Goal: Transaction & Acquisition: Book appointment/travel/reservation

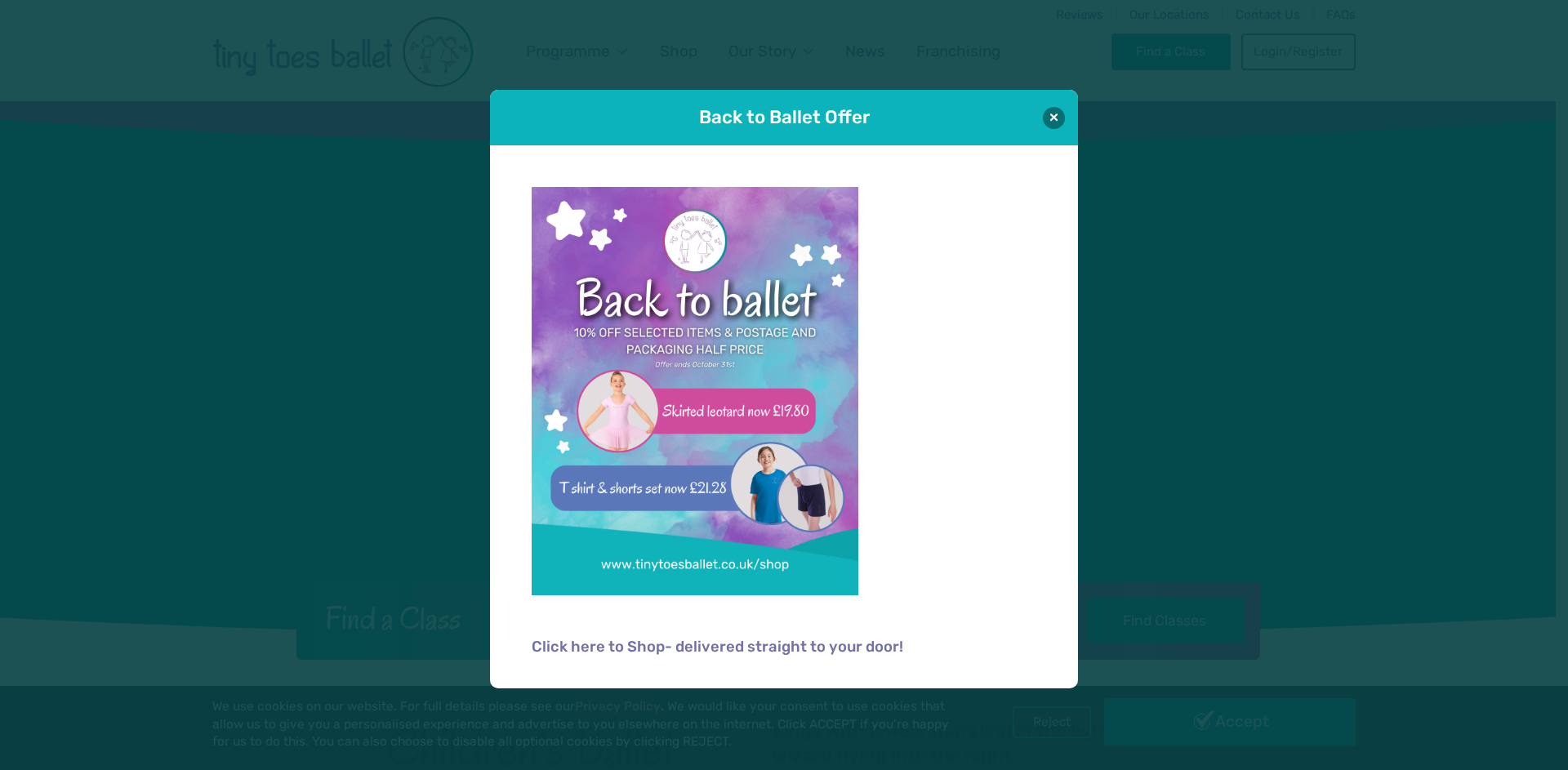
click at [1063, 108] on div "Back to Ballet Offer" at bounding box center [784, 117] width 588 height 56
click at [1059, 111] on button at bounding box center [1053, 117] width 22 height 22
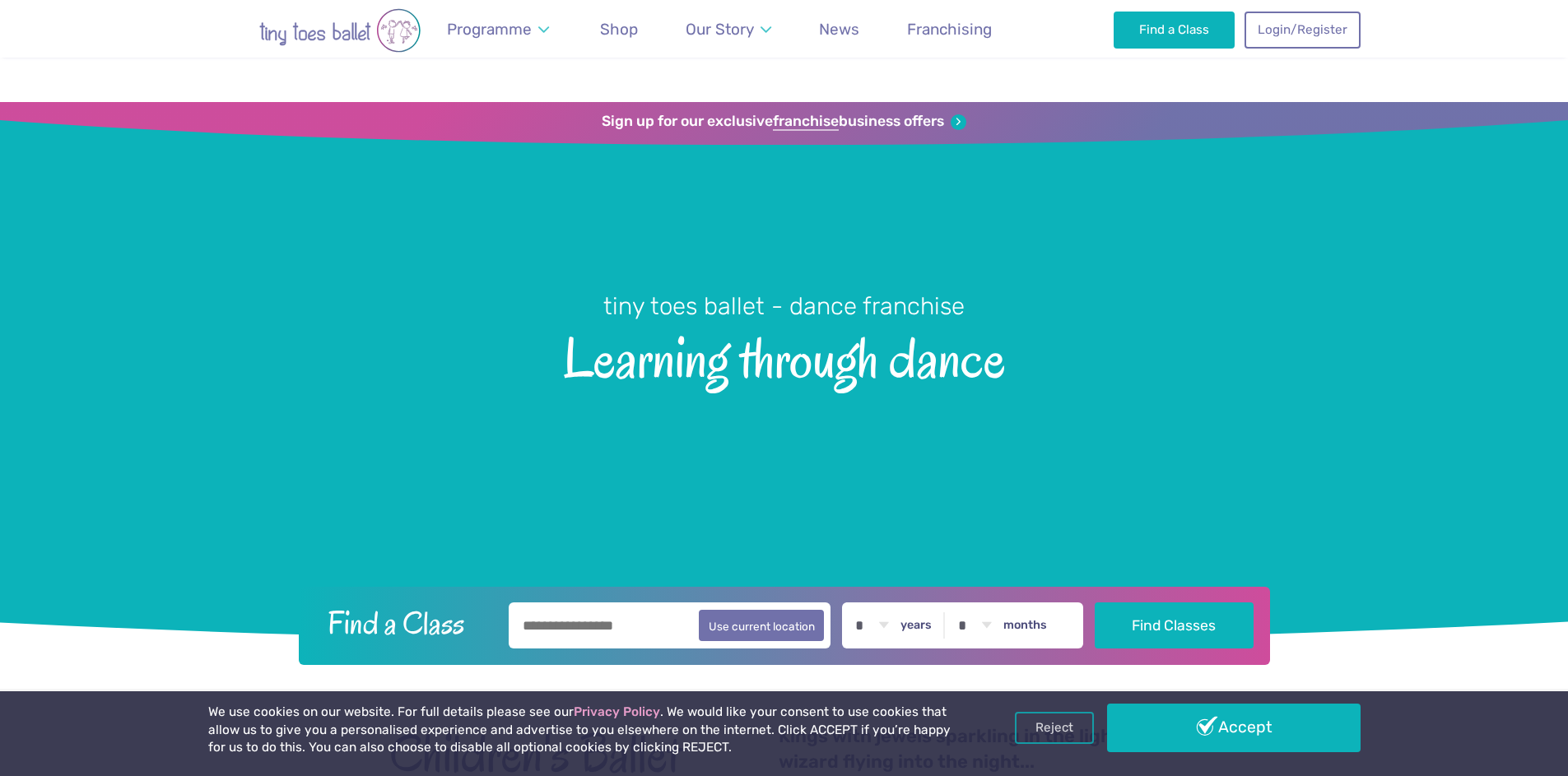
scroll to position [3282, 0]
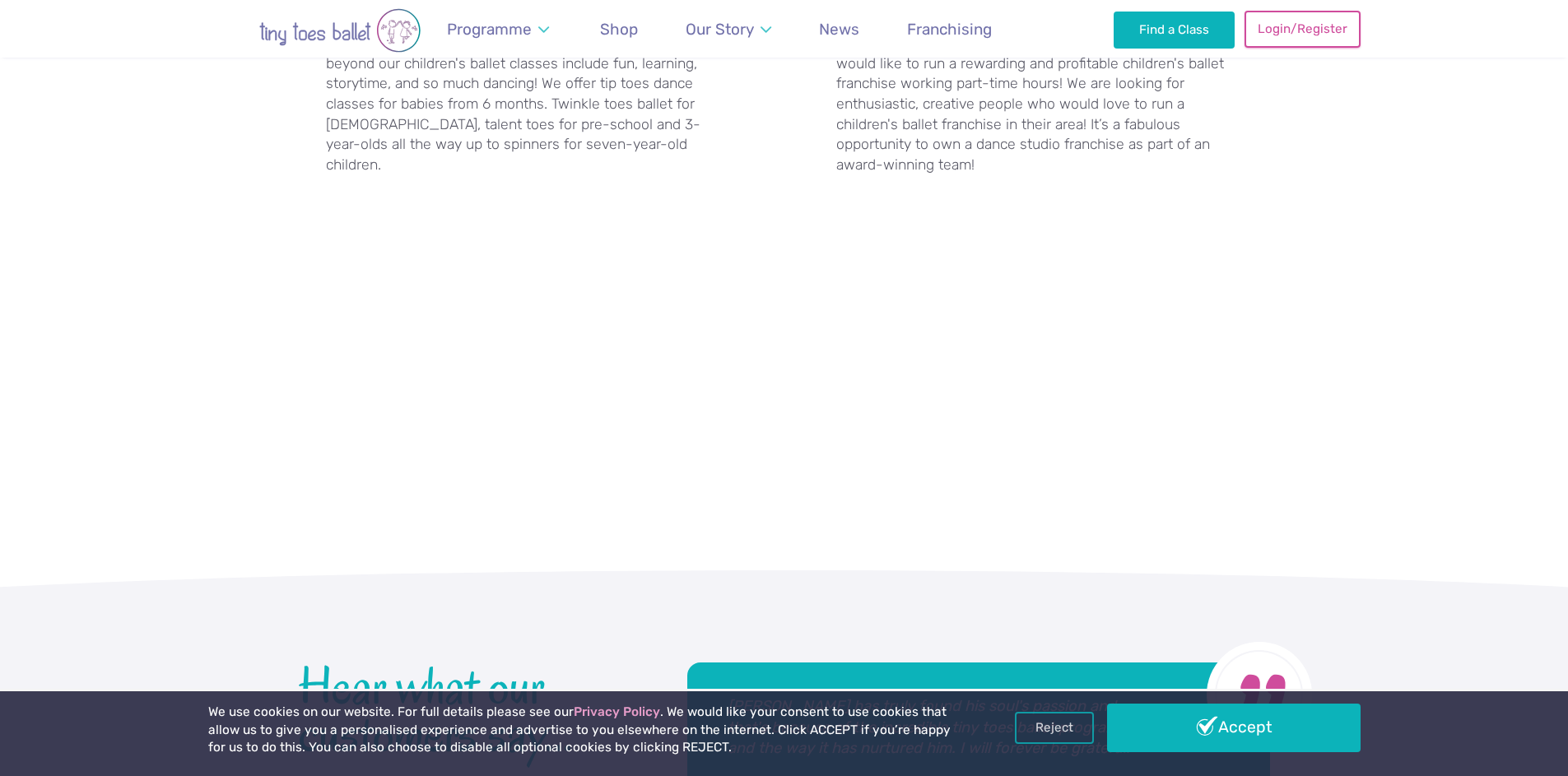
scroll to position [3282, 0]
click at [1261, 39] on link "Login/Register" at bounding box center [1302, 28] width 115 height 36
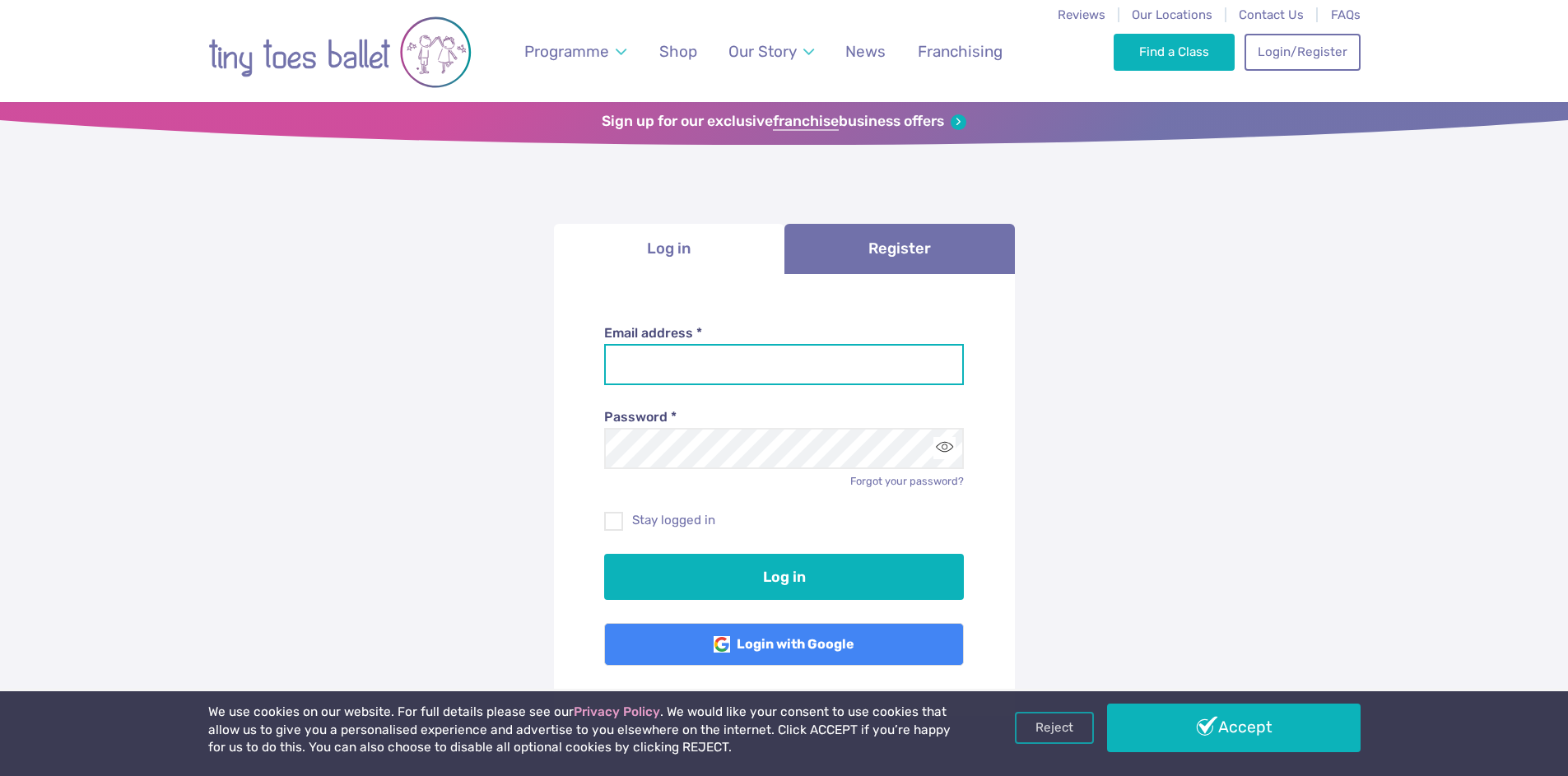
click at [796, 366] on input "Email address *" at bounding box center [784, 364] width 360 height 41
type input "**********"
drag, startPoint x: 701, startPoint y: 354, endPoint x: 708, endPoint y: 361, distance: 9.9
click at [710, 362] on input "Email address *" at bounding box center [784, 364] width 360 height 41
type input "**********"
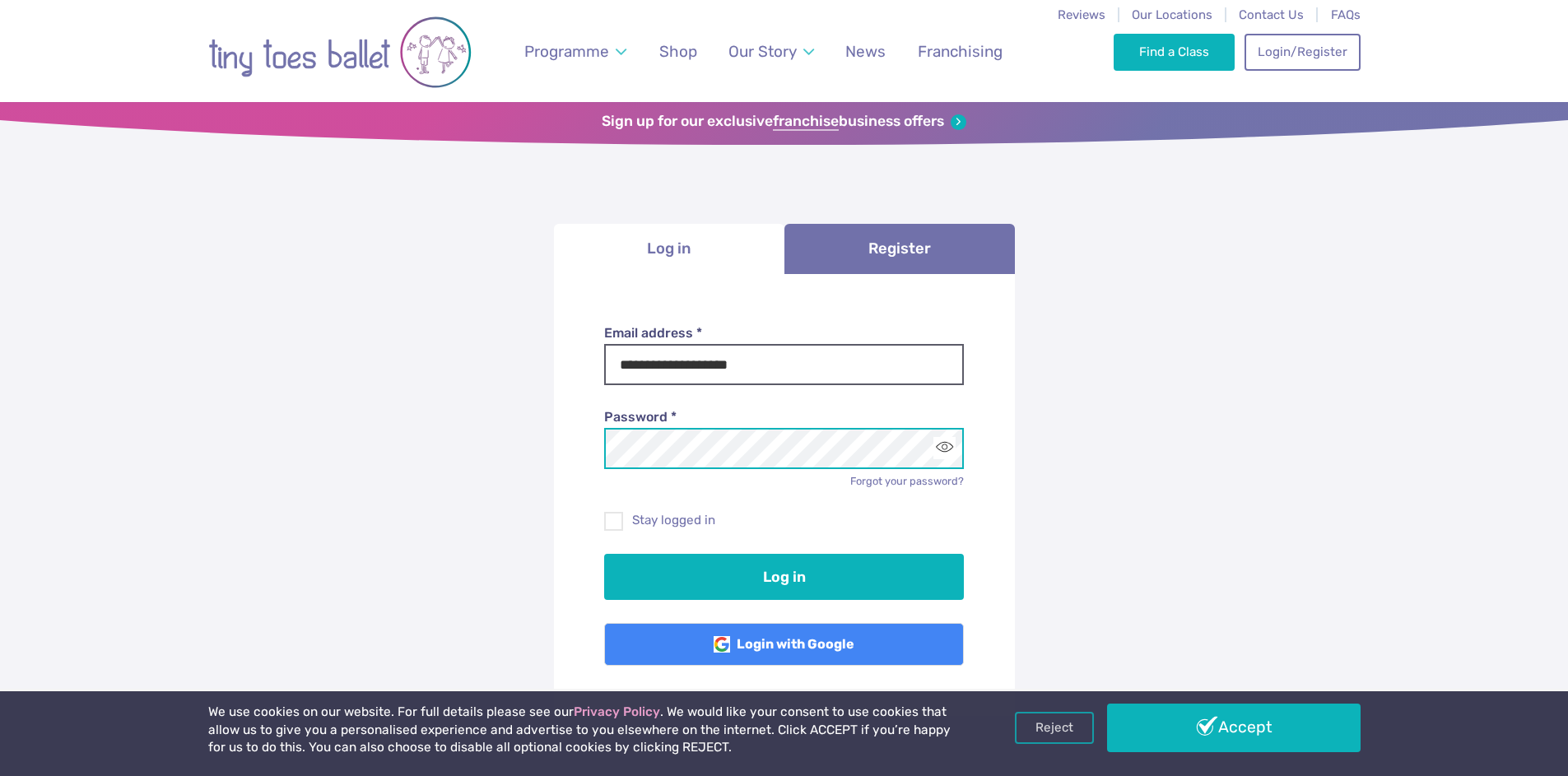
click at [604, 554] on button "Log in" at bounding box center [784, 577] width 360 height 46
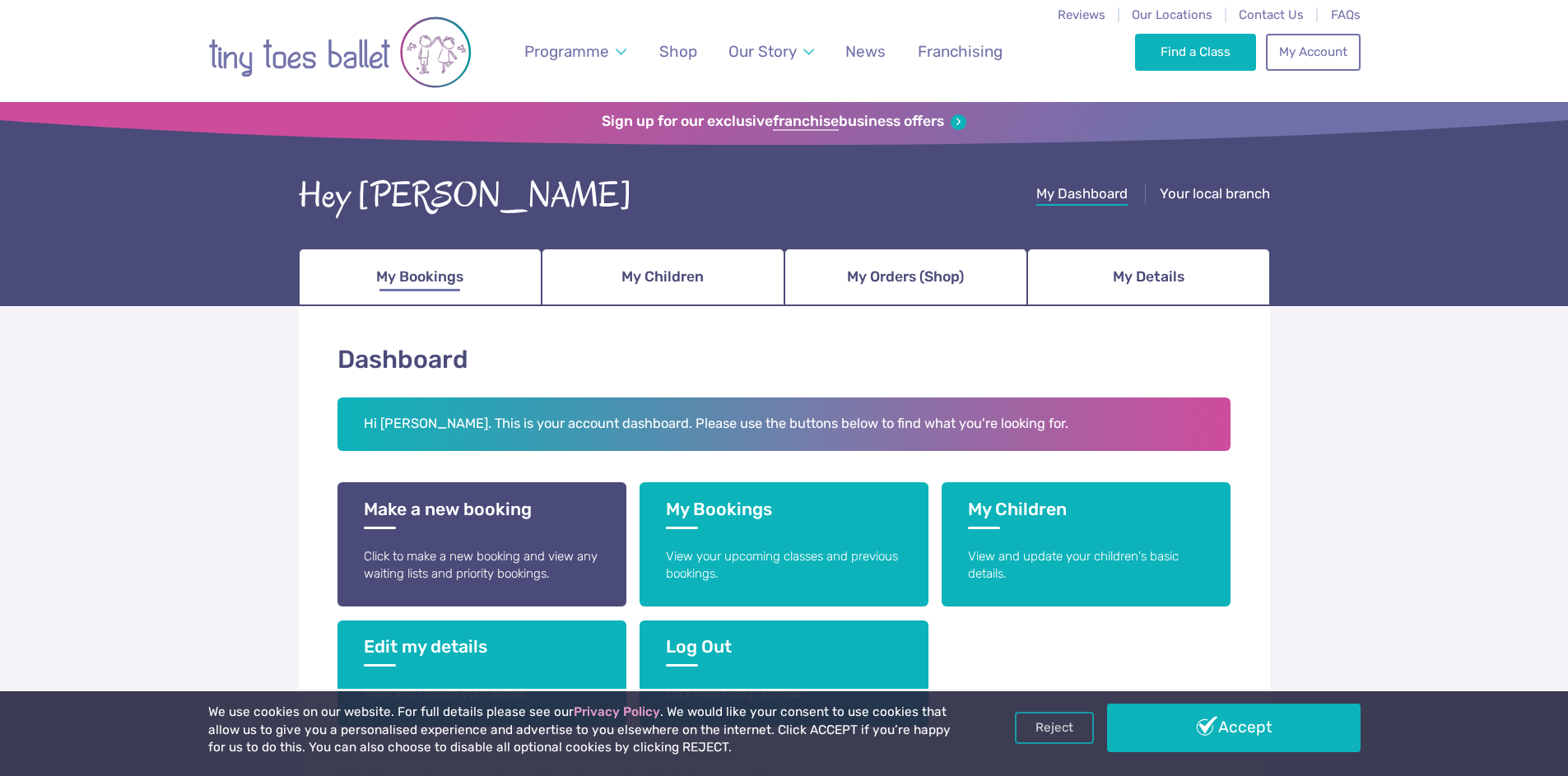
click at [429, 273] on span "My Bookings" at bounding box center [420, 276] width 87 height 28
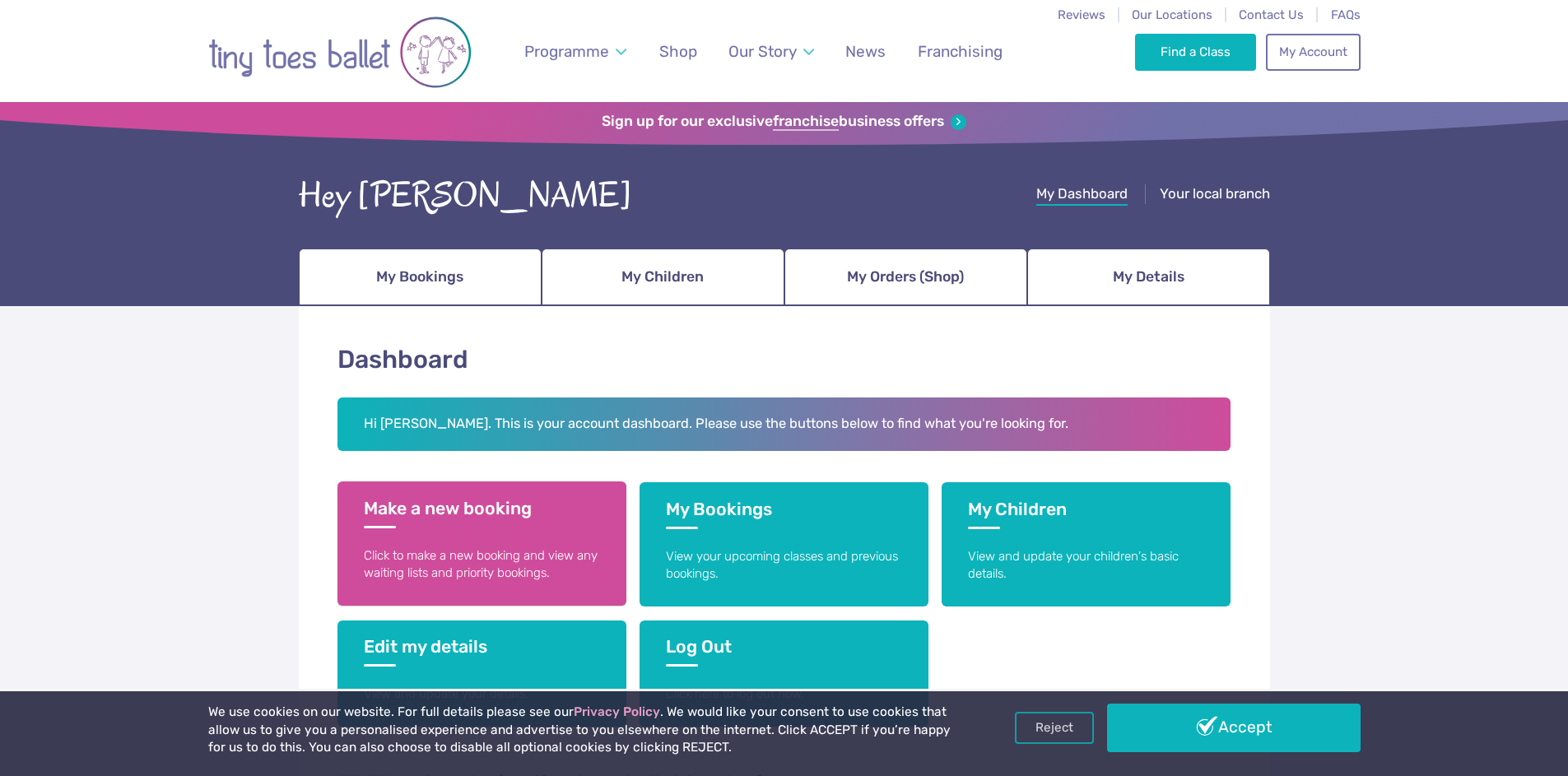
click at [591, 567] on p "Click to make a new booking and view any waiting lists and priority bookings." at bounding box center [481, 565] width 237 height 35
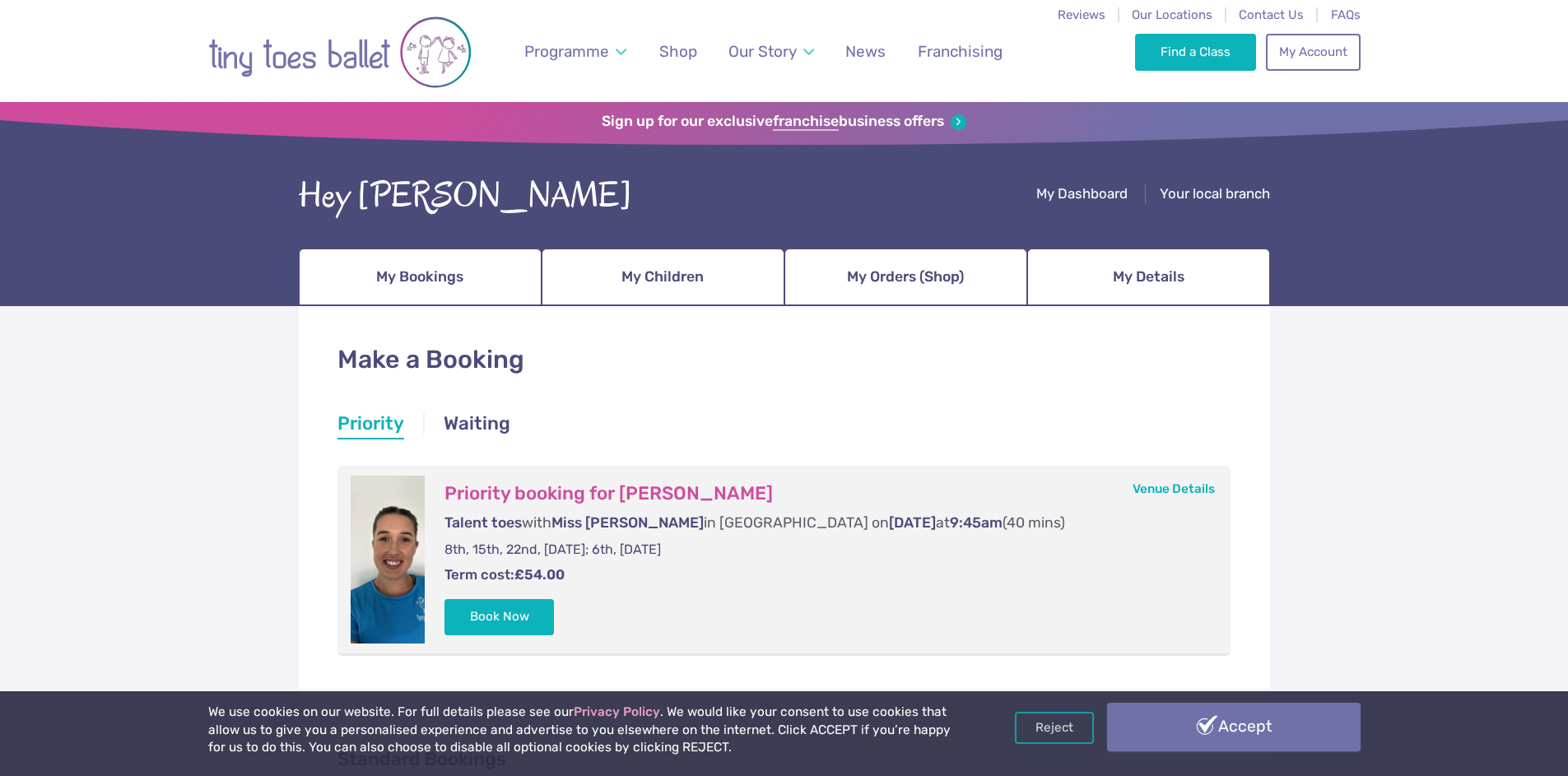
click at [1147, 735] on link "Accept" at bounding box center [1234, 727] width 253 height 48
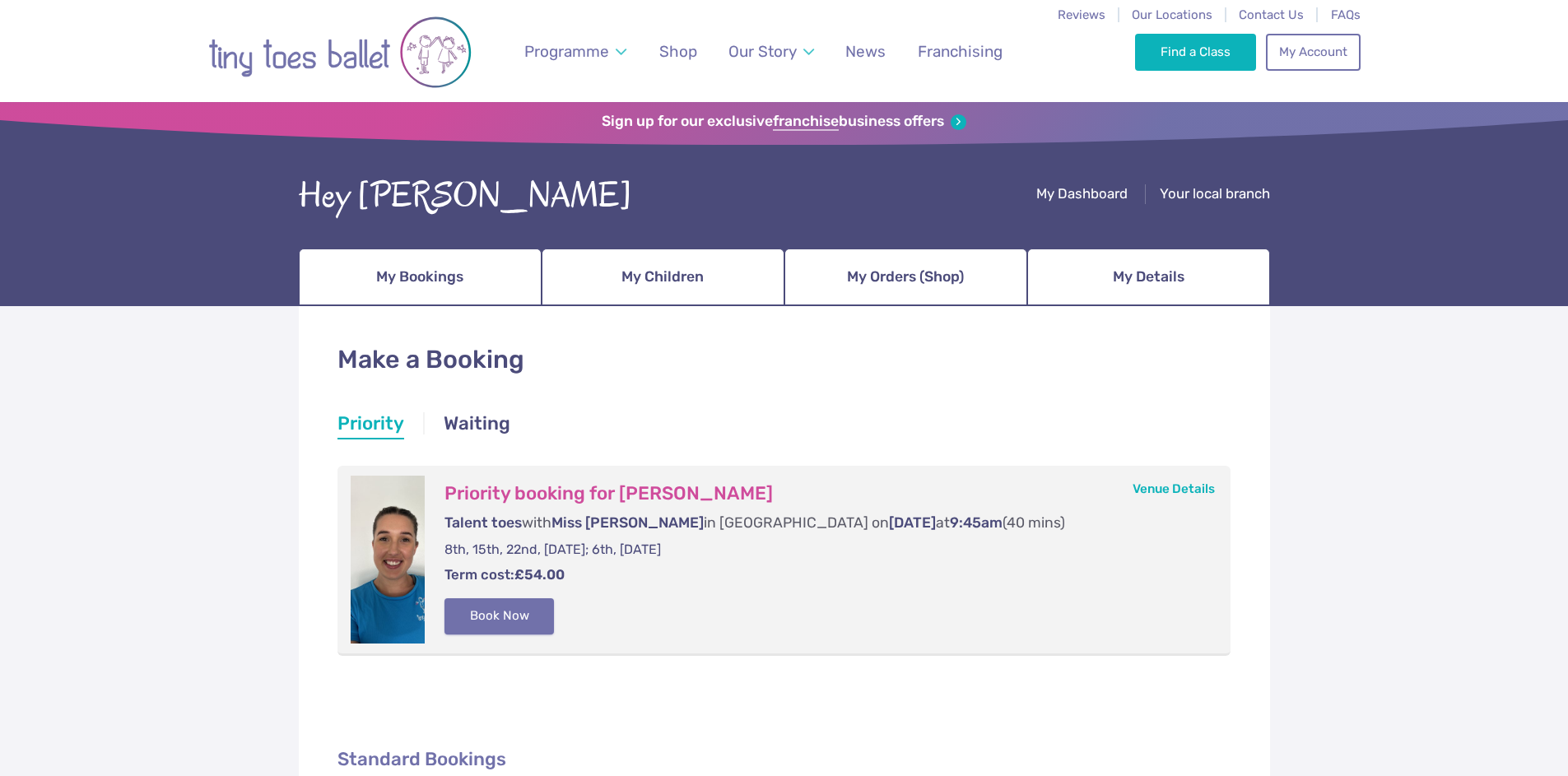
click at [499, 621] on button "Book Now" at bounding box center [500, 616] width 110 height 36
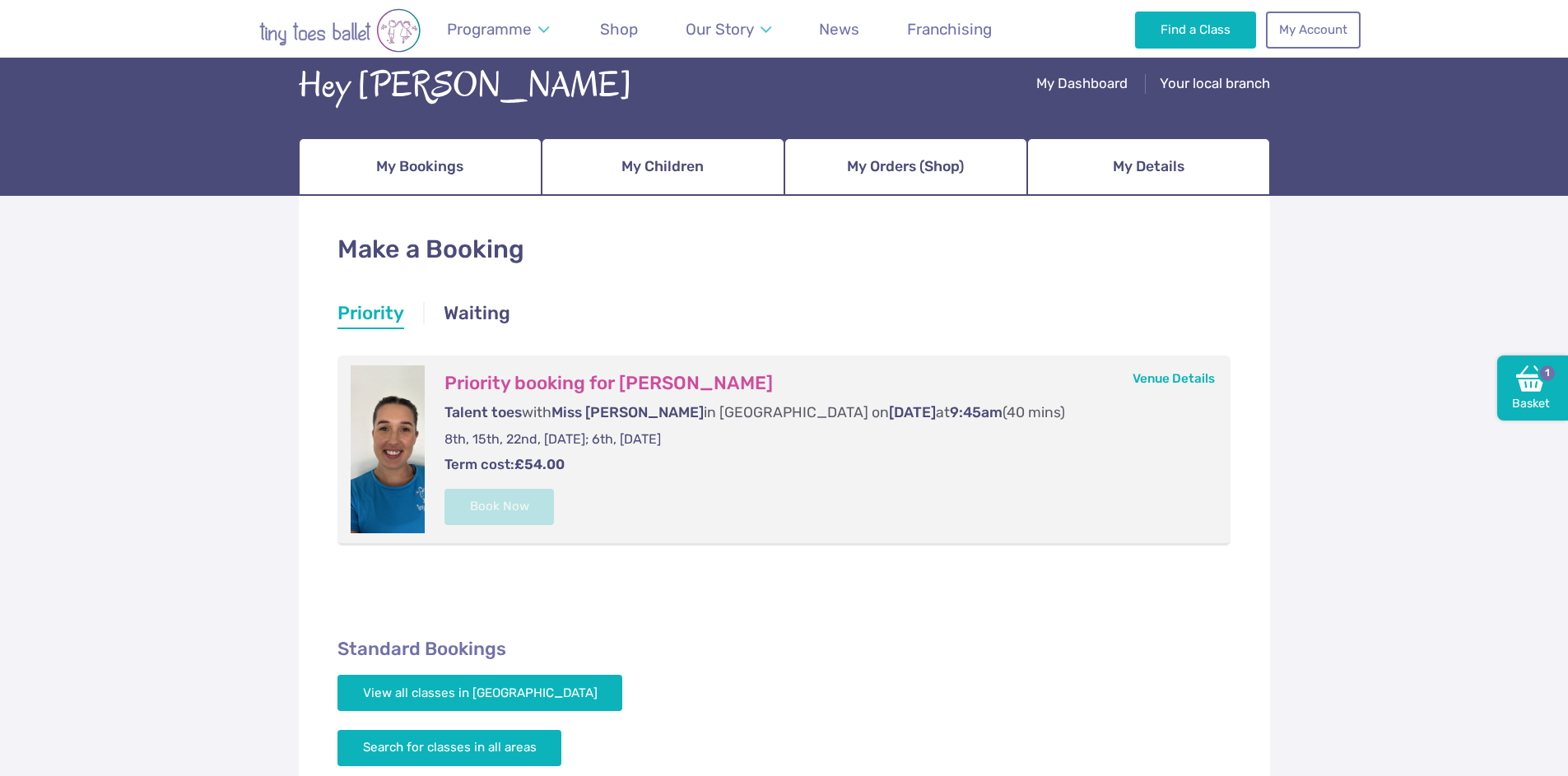
scroll to position [165, 0]
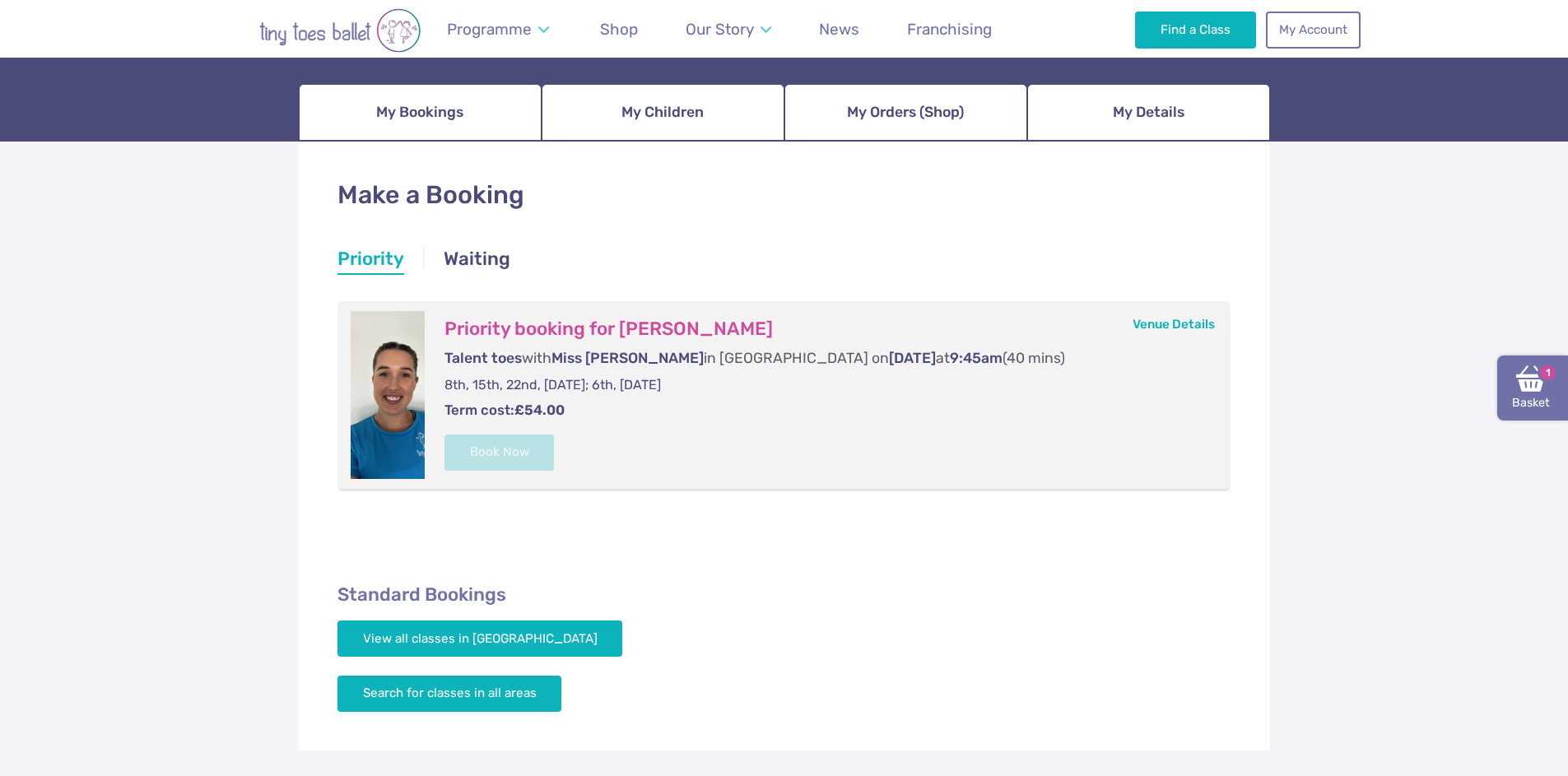
drag, startPoint x: 1491, startPoint y: 383, endPoint x: 1518, endPoint y: 388, distance: 27.5
click at [1518, 388] on img at bounding box center [1532, 378] width 29 height 29
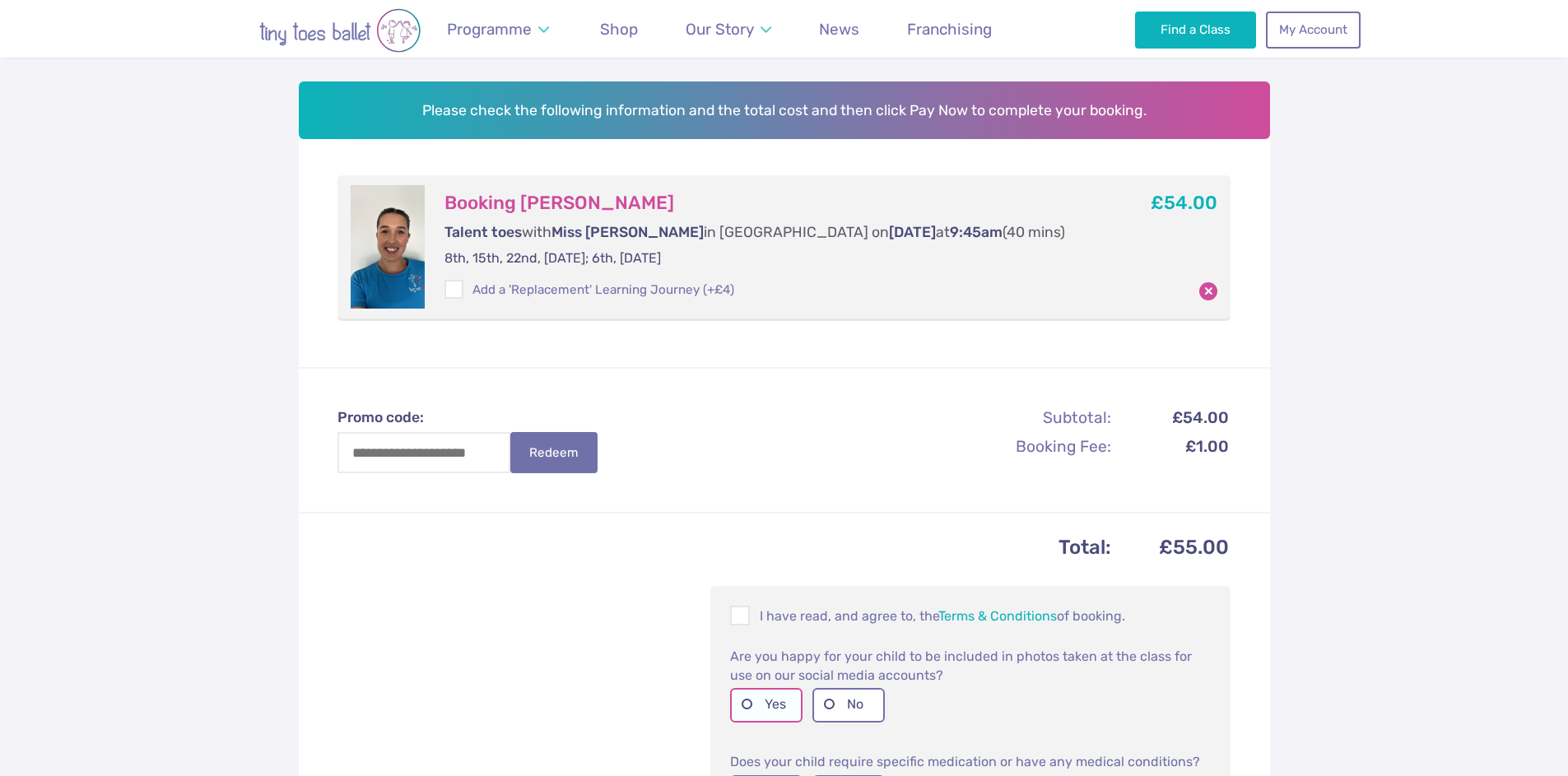
scroll to position [494, 0]
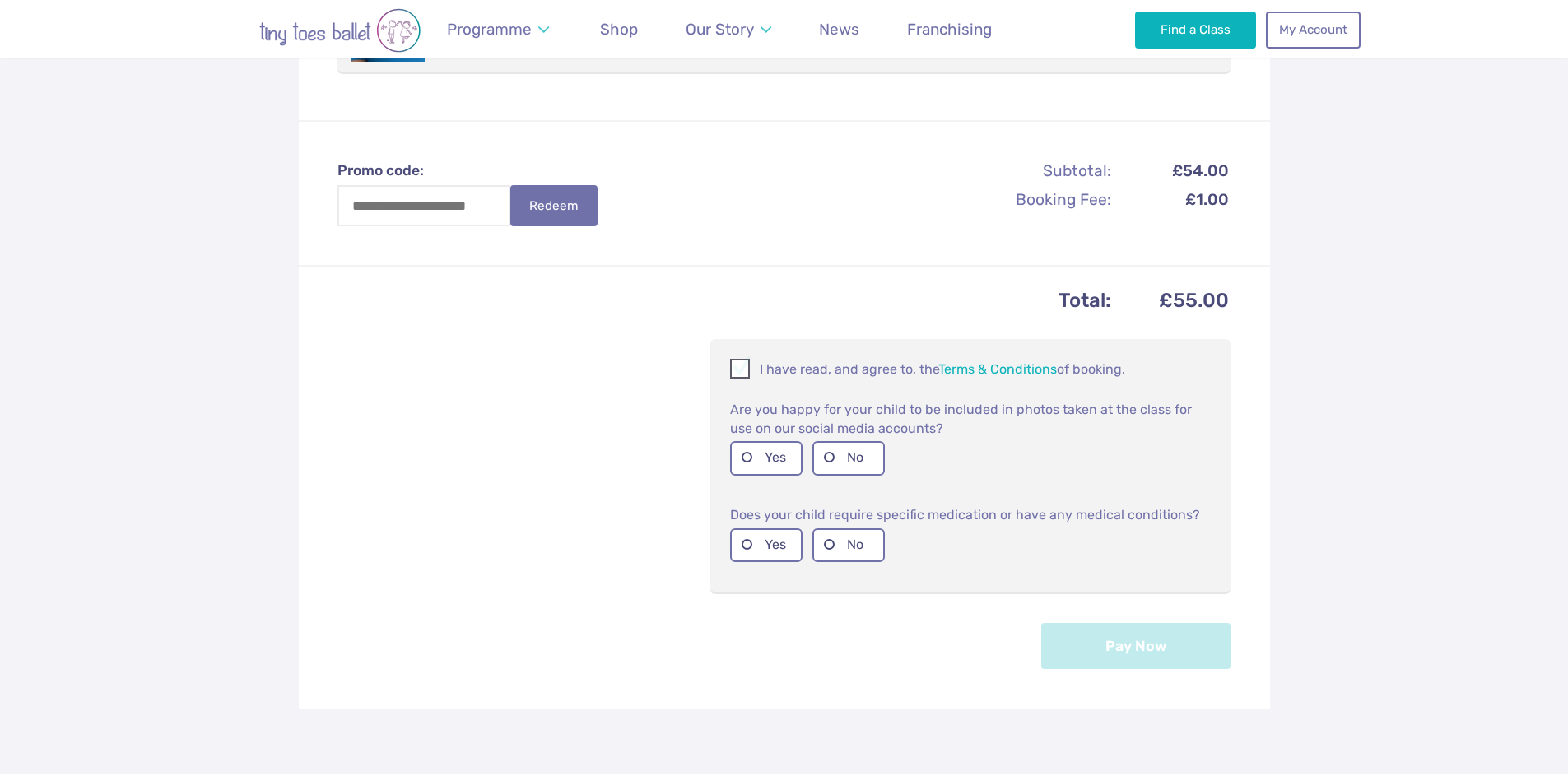
click at [777, 363] on p "I have read, and agree to, the Terms & Conditions of booking." at bounding box center [970, 368] width 480 height 20
click at [850, 441] on label "No" at bounding box center [849, 458] width 73 height 33
click at [861, 550] on label "No" at bounding box center [849, 545] width 73 height 33
click at [1174, 645] on button "Pay Now" at bounding box center [1136, 645] width 190 height 46
